Goal: Transaction & Acquisition: Purchase product/service

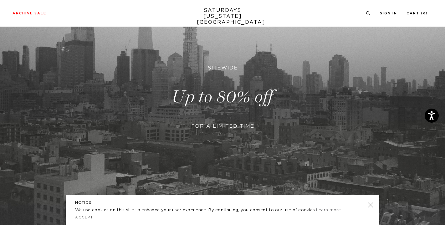
scroll to position [83, 0]
click at [371, 204] on link at bounding box center [370, 204] width 9 height 9
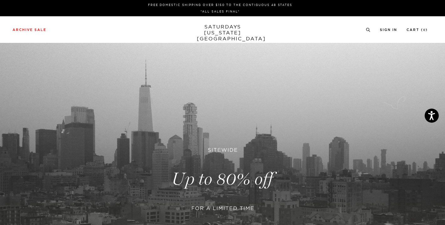
scroll to position [0, 0]
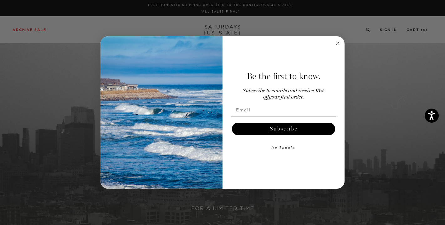
click at [339, 43] on circle "Close dialog" at bounding box center [337, 42] width 7 height 7
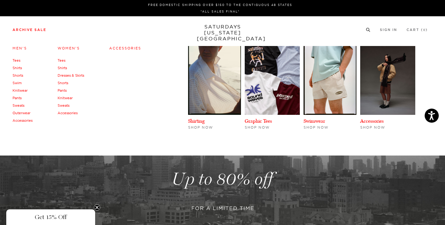
click at [37, 29] on link "Archive Sale" at bounding box center [30, 29] width 34 height 3
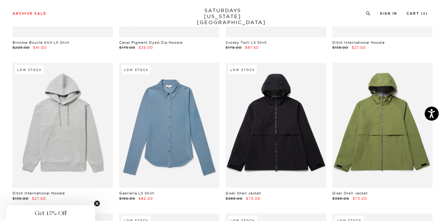
scroll to position [5471, 1]
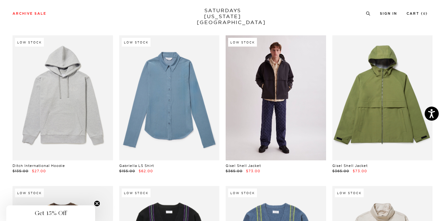
click at [275, 84] on link at bounding box center [275, 97] width 100 height 125
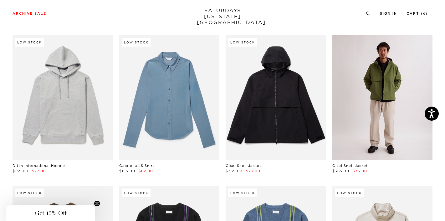
click at [369, 101] on link at bounding box center [382, 97] width 100 height 125
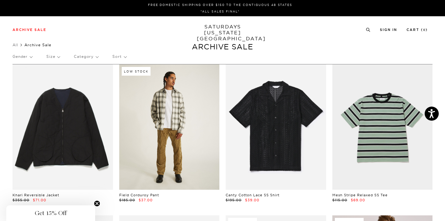
scroll to position [0, 0]
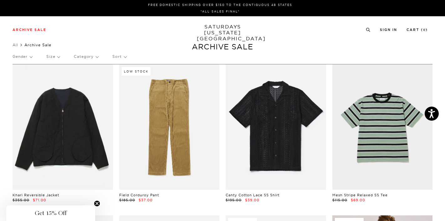
click at [97, 57] on p "Category" at bounding box center [86, 56] width 24 height 14
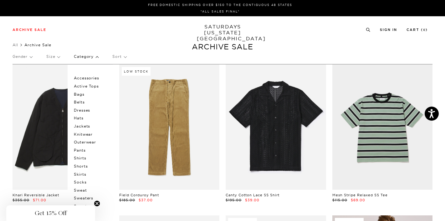
click at [88, 141] on p "Outerwear" at bounding box center [93, 142] width 38 height 8
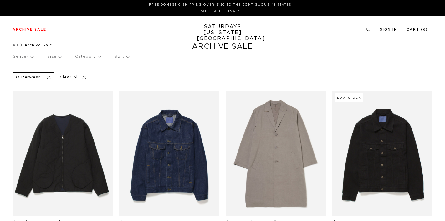
click at [58, 57] on p "Size" at bounding box center [54, 56] width 14 height 14
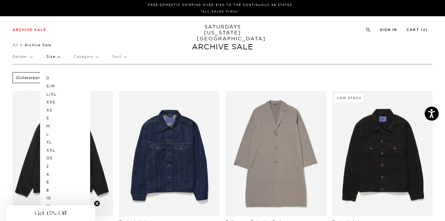
click at [49, 140] on p "XL" at bounding box center [65, 142] width 38 height 8
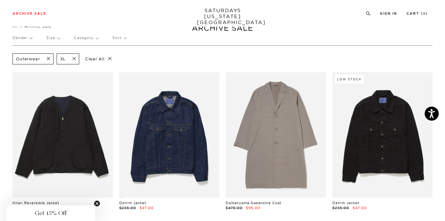
scroll to position [19, 0]
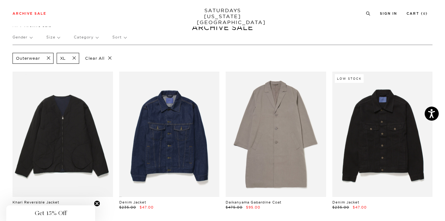
click at [76, 58] on span at bounding box center [72, 58] width 13 height 6
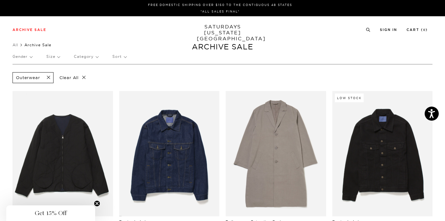
click at [57, 59] on p "Size" at bounding box center [52, 56] width 13 height 14
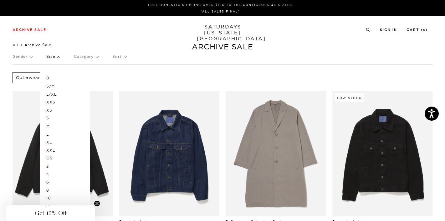
click at [47, 132] on p "L" at bounding box center [65, 134] width 38 height 8
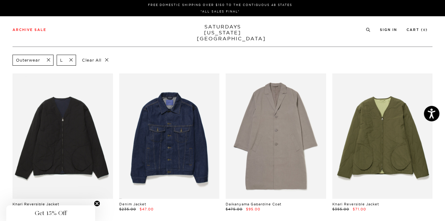
scroll to position [0, 0]
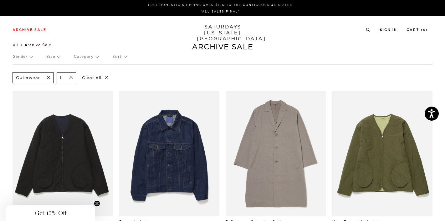
click at [70, 79] on span at bounding box center [69, 78] width 13 height 6
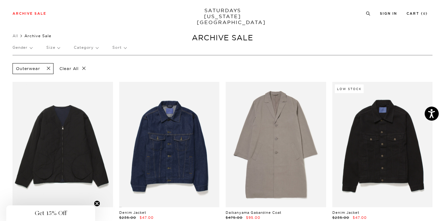
scroll to position [8, 0]
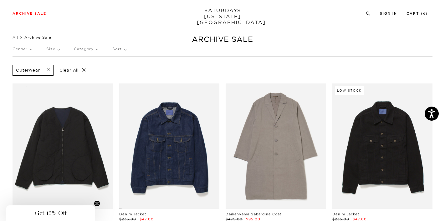
click at [48, 71] on span at bounding box center [46, 70] width 13 height 6
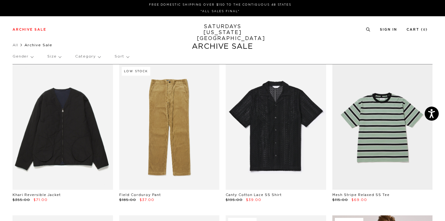
click at [58, 59] on p "Size" at bounding box center [54, 56] width 14 height 14
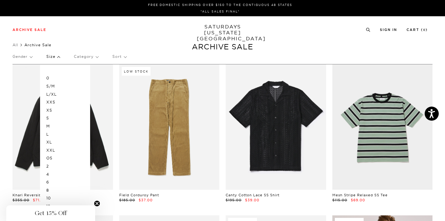
click at [50, 139] on p "XL" at bounding box center [65, 142] width 38 height 8
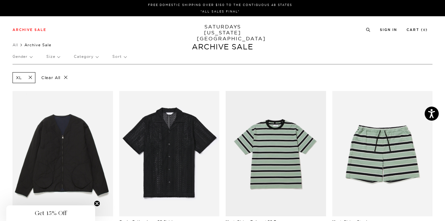
click at [30, 78] on span at bounding box center [28, 78] width 13 height 6
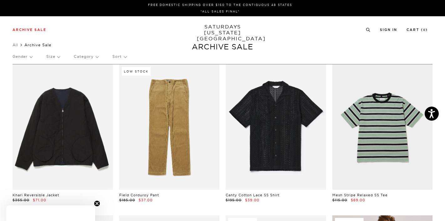
click at [97, 57] on p "Category" at bounding box center [86, 56] width 24 height 14
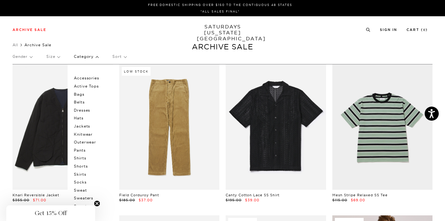
click at [85, 123] on p "Jackets" at bounding box center [93, 126] width 38 height 8
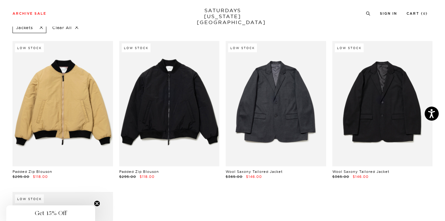
scroll to position [53, 0]
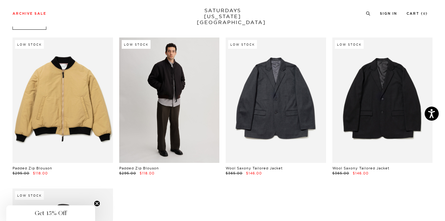
click at [193, 131] on link at bounding box center [169, 100] width 100 height 125
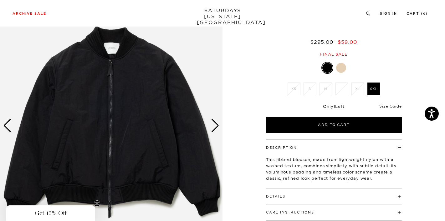
scroll to position [45, 0]
click at [214, 124] on div "Next slide" at bounding box center [215, 126] width 8 height 14
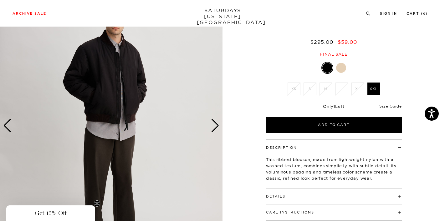
click at [5, 127] on div "Previous slide" at bounding box center [7, 126] width 8 height 14
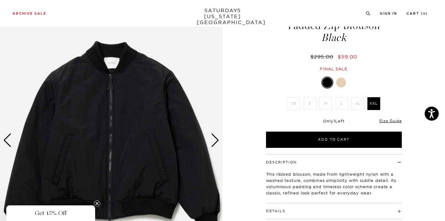
scroll to position [28, 2]
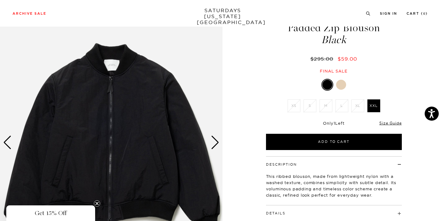
click at [337, 85] on div at bounding box center [341, 85] width 10 height 10
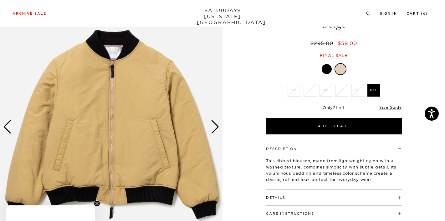
scroll to position [43, 1]
click at [326, 67] on div at bounding box center [326, 69] width 10 height 10
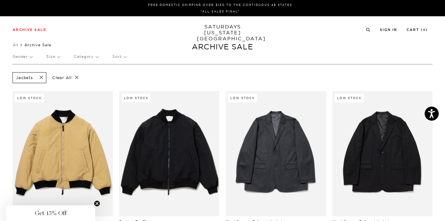
scroll to position [0, 0]
click at [41, 77] on span at bounding box center [39, 78] width 13 height 6
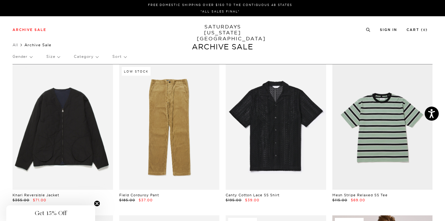
click at [95, 56] on p "Category" at bounding box center [86, 56] width 24 height 14
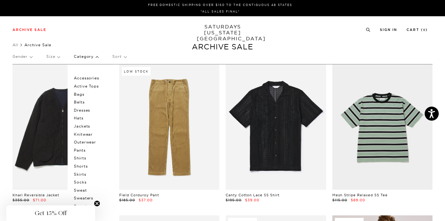
click at [80, 148] on p "Pants" at bounding box center [93, 150] width 38 height 8
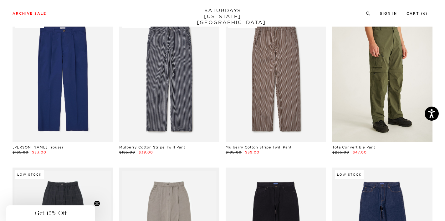
scroll to position [376, 0]
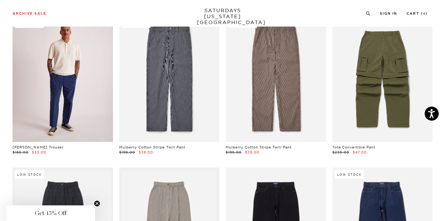
click at [75, 75] on link at bounding box center [63, 79] width 100 height 125
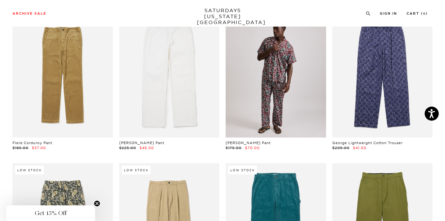
scroll to position [78, 1]
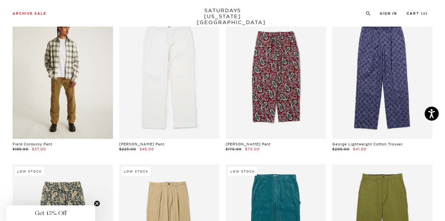
click at [78, 89] on link at bounding box center [63, 75] width 100 height 125
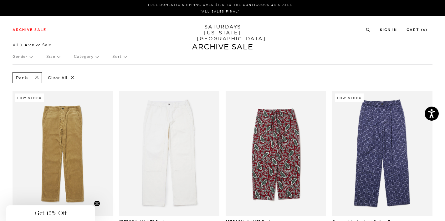
scroll to position [0, 1]
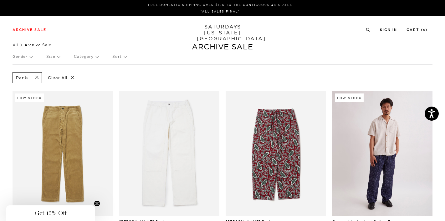
click at [370, 139] on link at bounding box center [382, 153] width 100 height 125
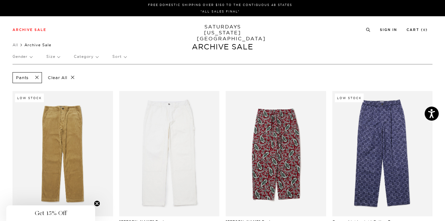
click at [56, 58] on p "Size" at bounding box center [52, 56] width 13 height 14
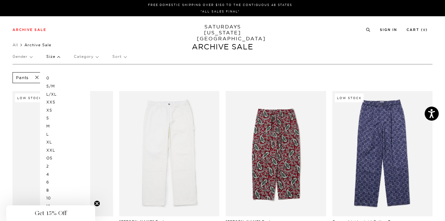
click at [50, 142] on p "XL" at bounding box center [65, 142] width 38 height 8
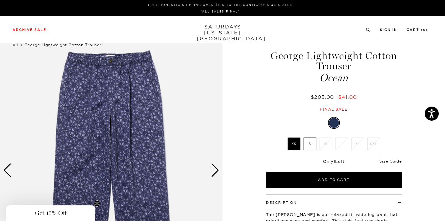
click at [126, 112] on img at bounding box center [111, 171] width 222 height 278
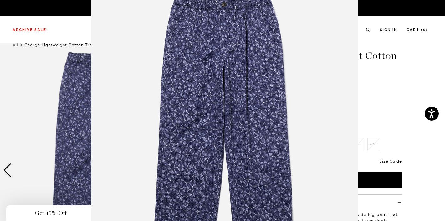
scroll to position [29, 0]
click at [156, 68] on img at bounding box center [224, 131] width 267 height 320
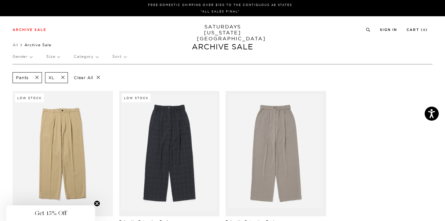
click at [37, 78] on span at bounding box center [34, 78] width 13 height 6
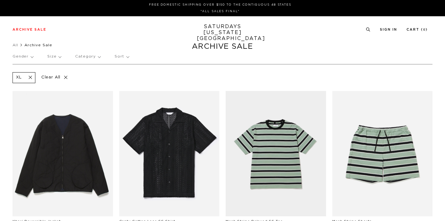
click at [58, 57] on p "Size" at bounding box center [54, 56] width 14 height 14
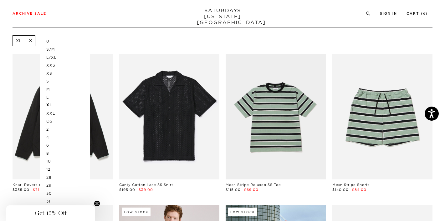
scroll to position [35, 2]
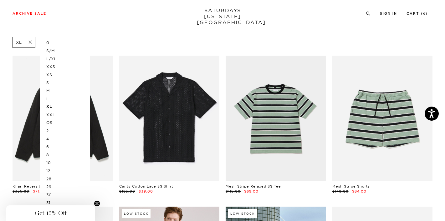
click at [113, 36] on div "XL Clear All" at bounding box center [223, 42] width 420 height 14
click at [122, 15] on div "Archive Sale Men's Tees Shirts Shorts Swim Knitwear Pants Sweats" at bounding box center [220, 13] width 415 height 6
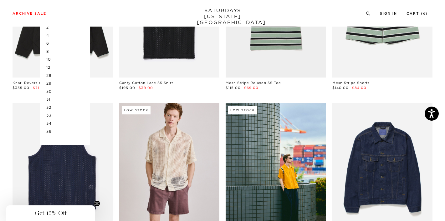
scroll to position [141, 3]
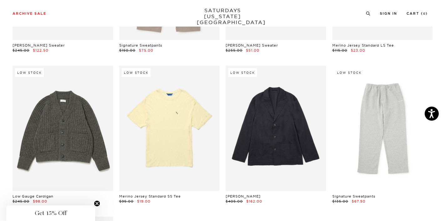
scroll to position [3504, 4]
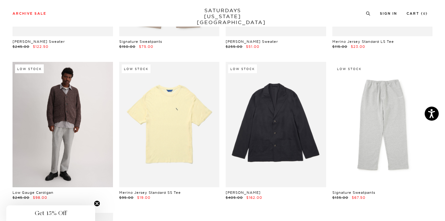
click at [68, 140] on link at bounding box center [63, 124] width 100 height 125
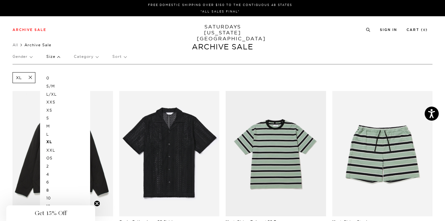
scroll to position [0, 0]
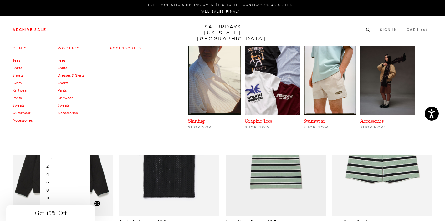
click at [18, 96] on link "Pants" at bounding box center [17, 98] width 9 height 4
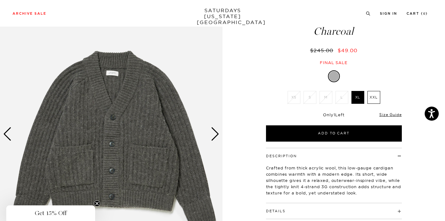
scroll to position [52, 0]
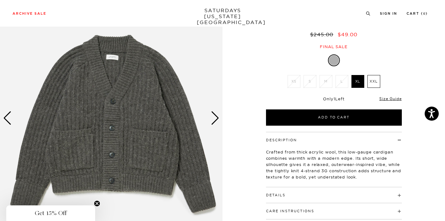
click at [215, 116] on div "Next slide" at bounding box center [215, 118] width 8 height 14
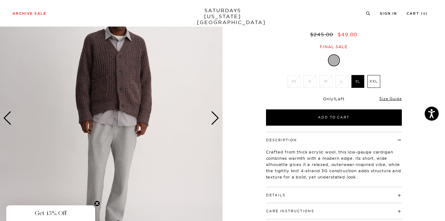
click at [215, 116] on div "Next slide" at bounding box center [215, 118] width 8 height 14
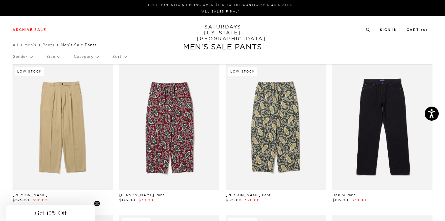
click at [220, 28] on link "SATURDAYS NEW YORK CITY" at bounding box center [223, 33] width 52 height 18
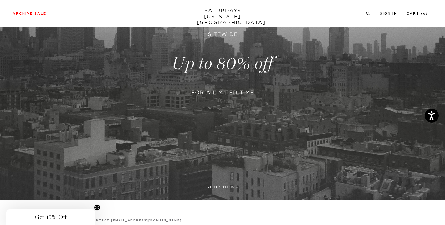
scroll to position [120, 0]
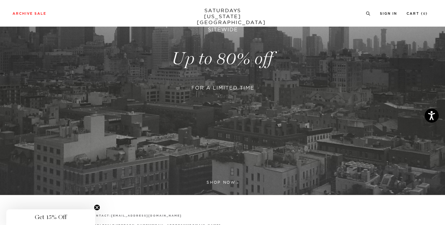
click at [219, 184] on link at bounding box center [222, 58] width 445 height 272
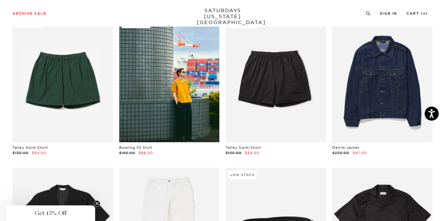
scroll to position [350, 3]
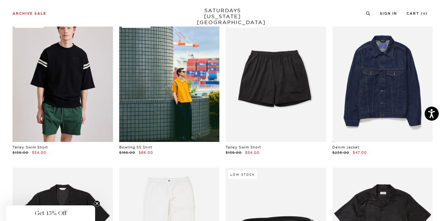
click at [66, 83] on link at bounding box center [63, 79] width 100 height 125
